Goal: Use online tool/utility

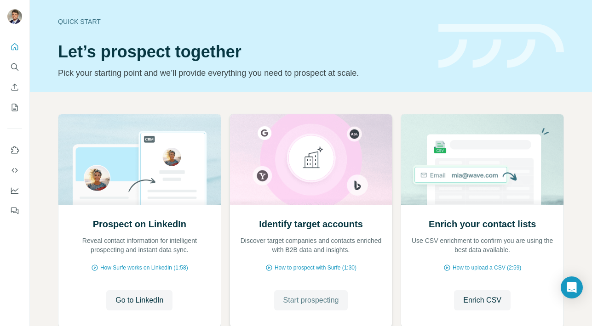
click at [296, 298] on span "Start prospecting" at bounding box center [311, 300] width 56 height 11
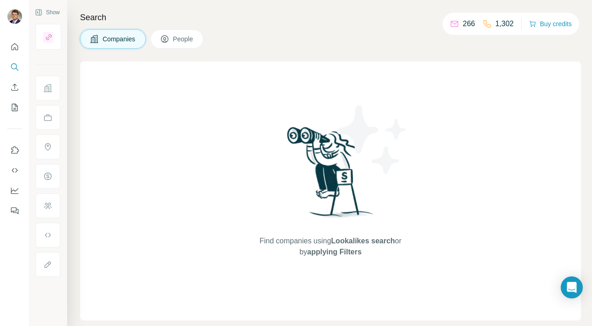
click at [268, 35] on div "Companies People" at bounding box center [330, 38] width 501 height 19
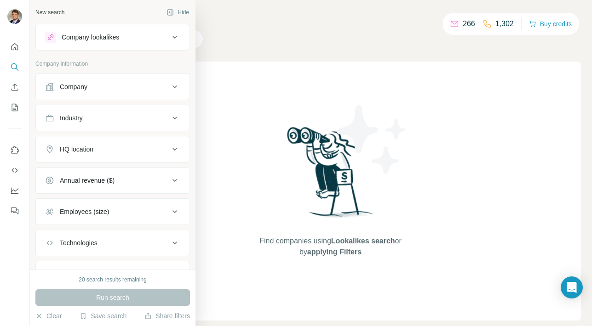
click at [175, 38] on icon at bounding box center [174, 37] width 5 height 3
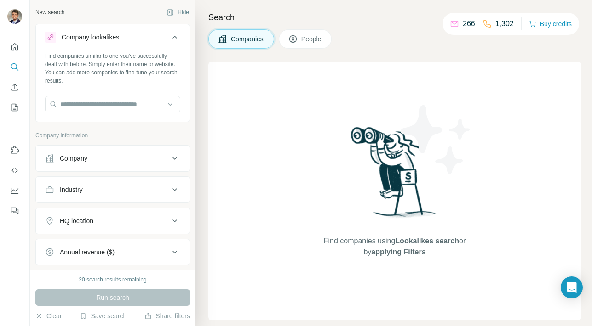
click at [175, 38] on icon at bounding box center [174, 37] width 11 height 11
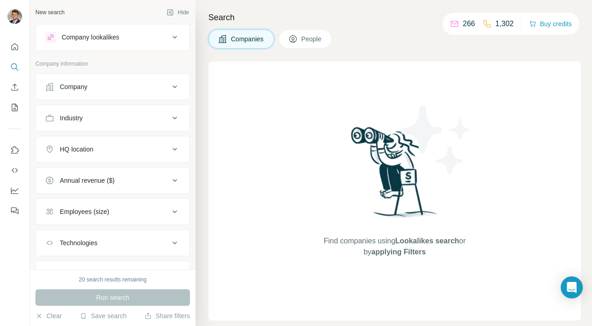
click at [387, 33] on div "Companies People" at bounding box center [394, 38] width 372 height 19
